Goal: Information Seeking & Learning: Check status

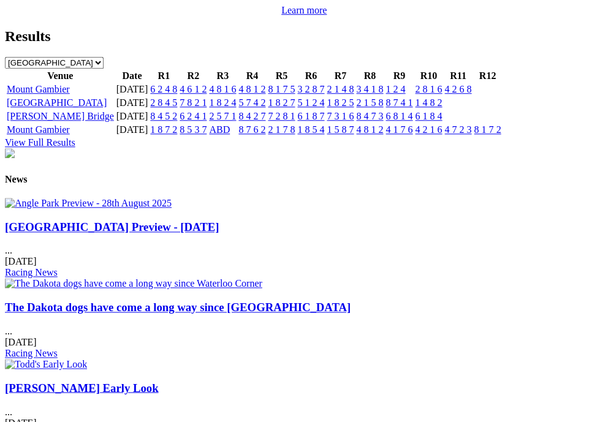
scroll to position [1491, 0]
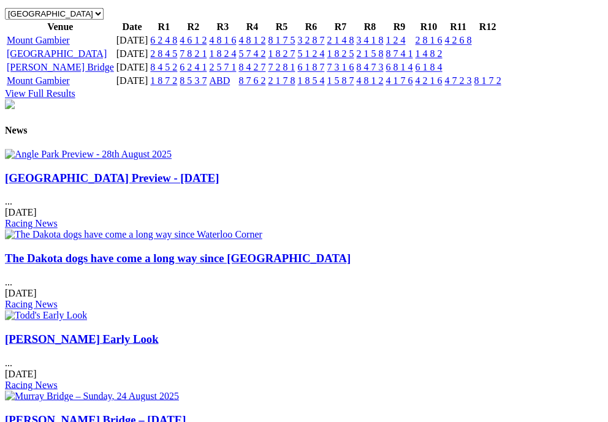
click at [177, 45] on link "6 2 4 8" at bounding box center [163, 40] width 27 height 10
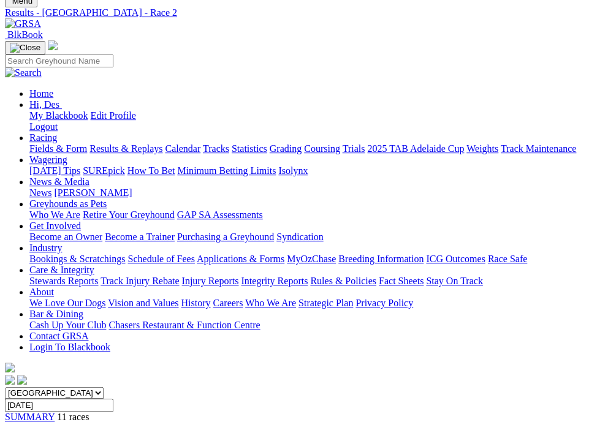
scroll to position [16, 0]
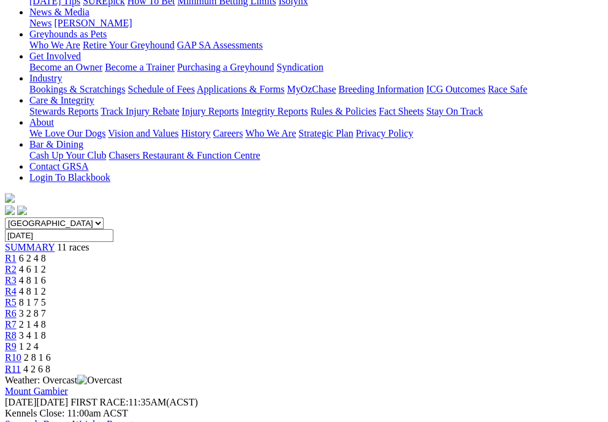
scroll to position [390, 0]
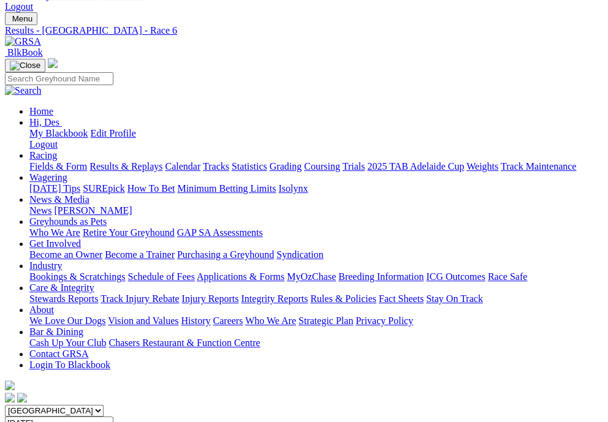
scroll to position [25, 0]
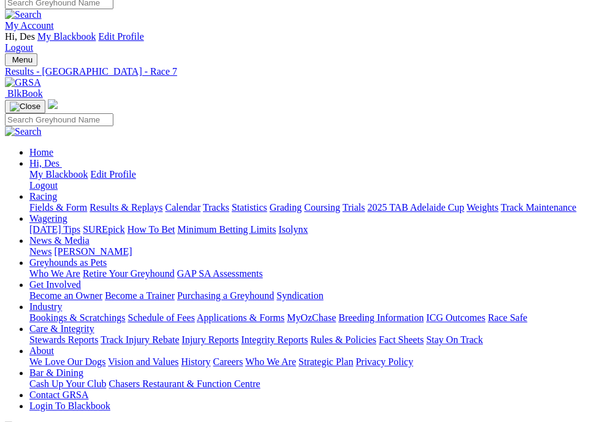
scroll to position [7, 0]
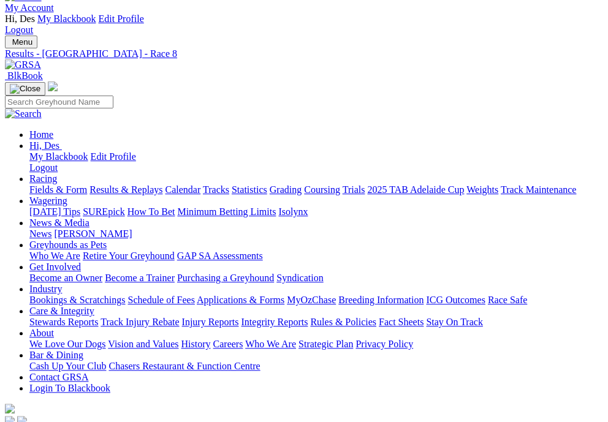
scroll to position [40, 0]
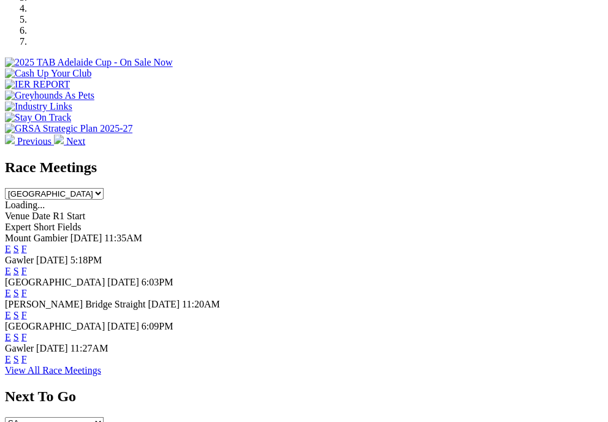
scroll to position [483, 1]
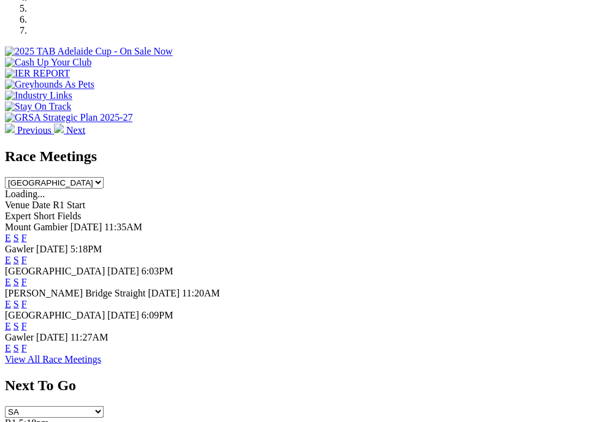
click at [11, 254] on link "E" at bounding box center [8, 259] width 6 height 10
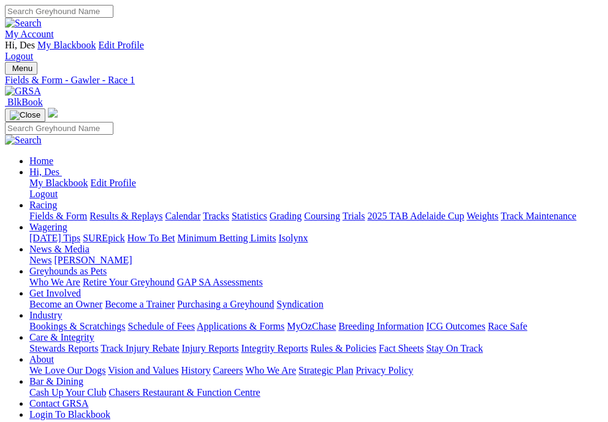
drag, startPoint x: 269, startPoint y: 93, endPoint x: 255, endPoint y: 102, distance: 16.3
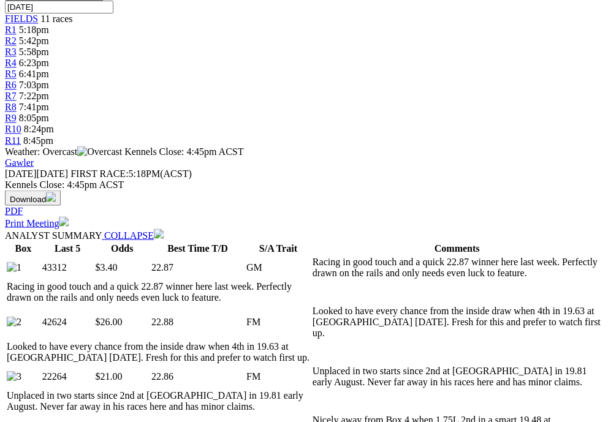
scroll to position [446, 0]
